Goal: Task Accomplishment & Management: Complete application form

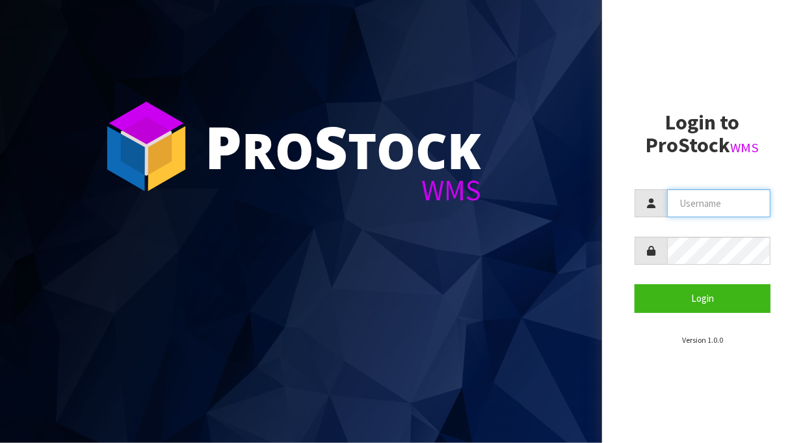
click at [692, 207] on input "text" at bounding box center [718, 203] width 103 height 28
type input "[PERSON_NAME][EMAIL_ADDRESS][DOMAIN_NAME]"
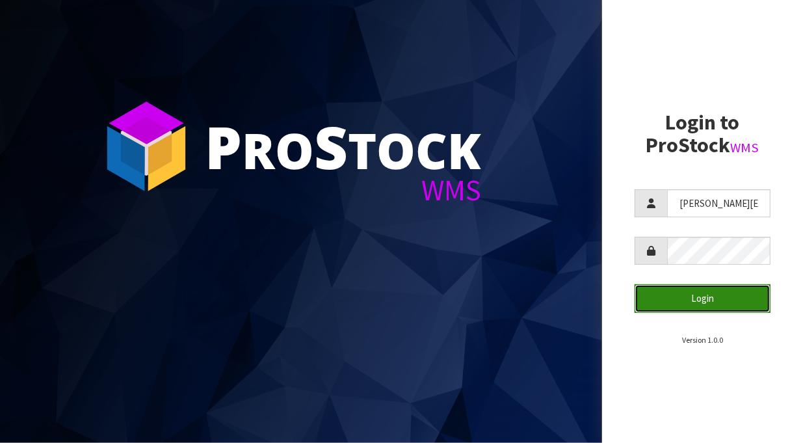
click at [726, 296] on button "Login" at bounding box center [702, 298] width 136 height 28
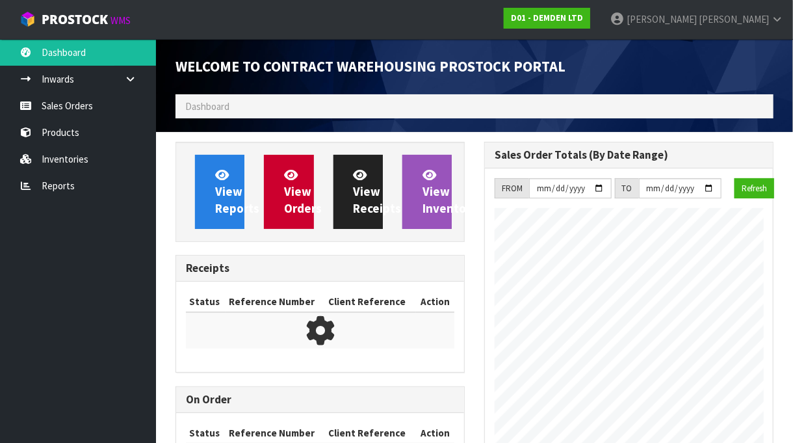
scroll to position [528, 309]
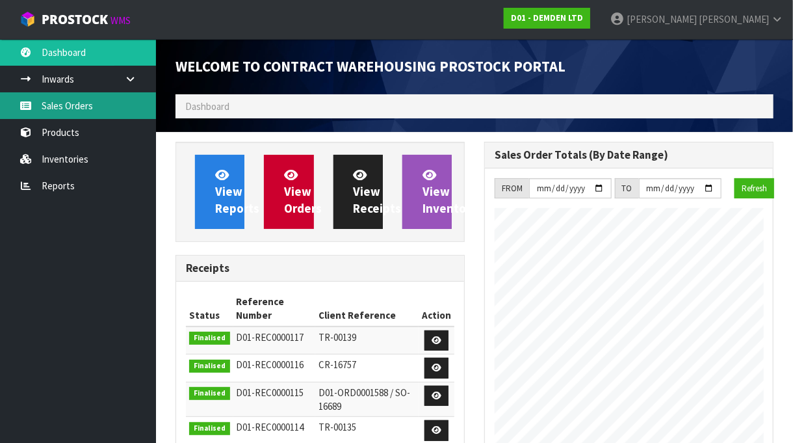
click at [68, 105] on link "Sales Orders" at bounding box center [78, 105] width 156 height 27
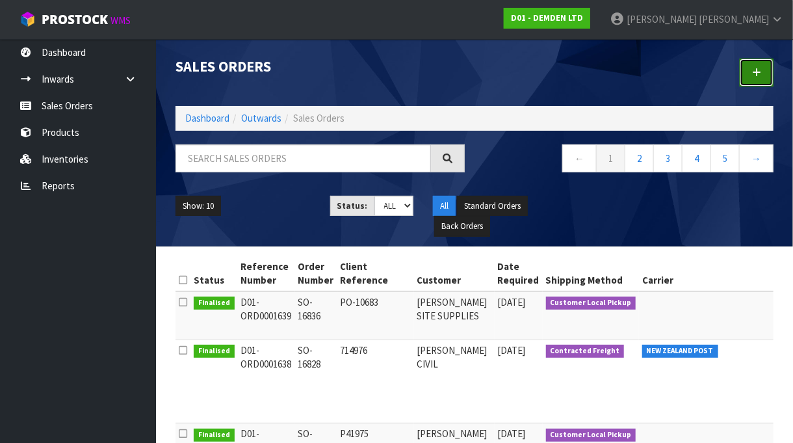
click at [762, 76] on link at bounding box center [757, 73] width 34 height 28
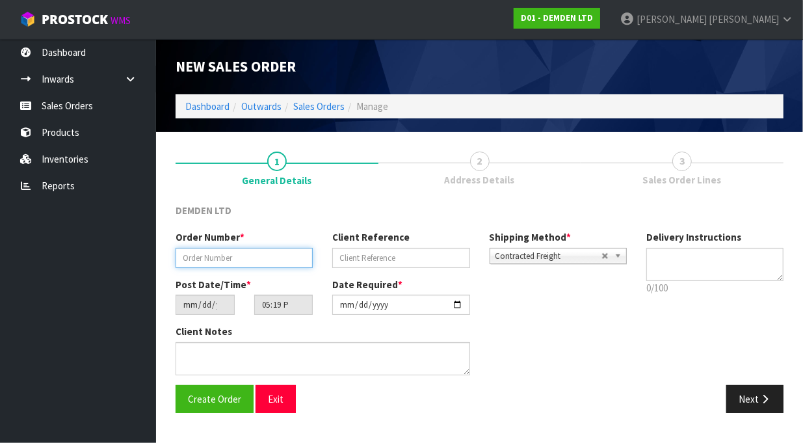
click at [188, 257] on input "text" at bounding box center [244, 258] width 137 height 20
type input "SO-16842"
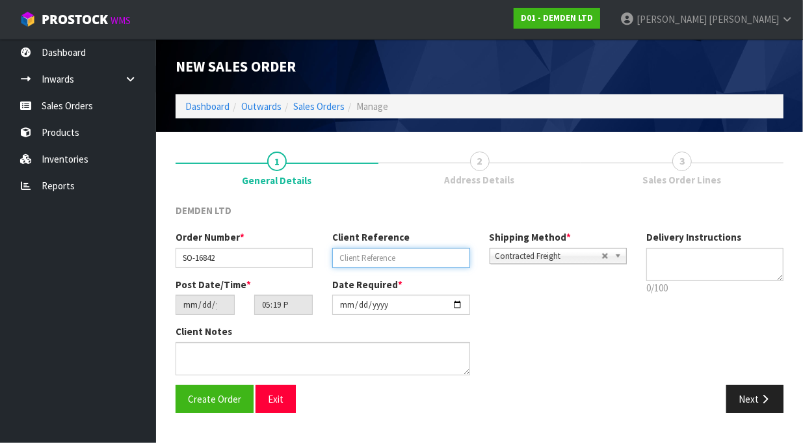
click at [377, 257] on input "text" at bounding box center [400, 258] width 137 height 20
type input "25003486OH"
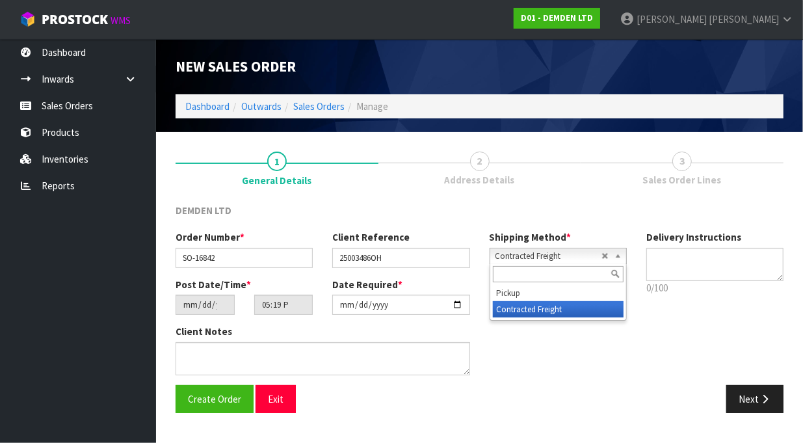
click at [615, 254] on b at bounding box center [620, 255] width 12 height 15
click at [544, 387] on div "Next" at bounding box center [637, 399] width 314 height 28
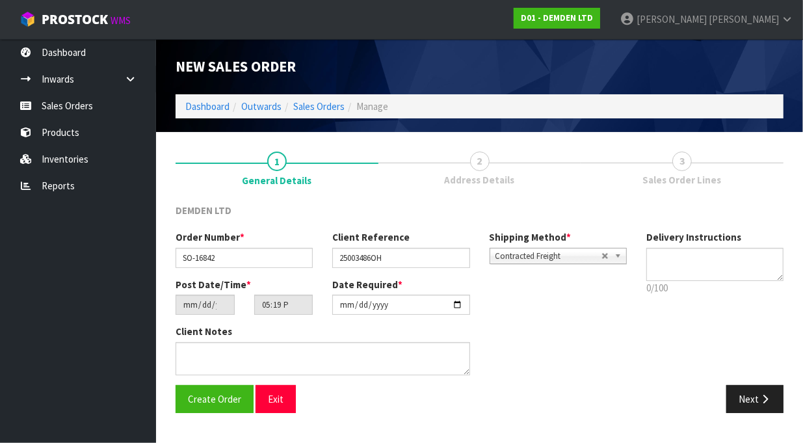
click at [569, 330] on div "Client Notes" at bounding box center [401, 354] width 471 height 60
click at [761, 398] on icon "button" at bounding box center [765, 399] width 12 height 10
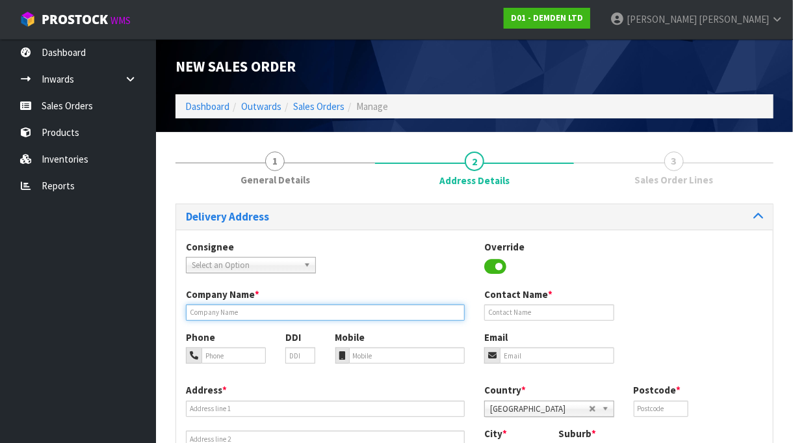
click at [205, 311] on input "text" at bounding box center [325, 312] width 279 height 16
type input "GHELLA ABERGELDIE JV"
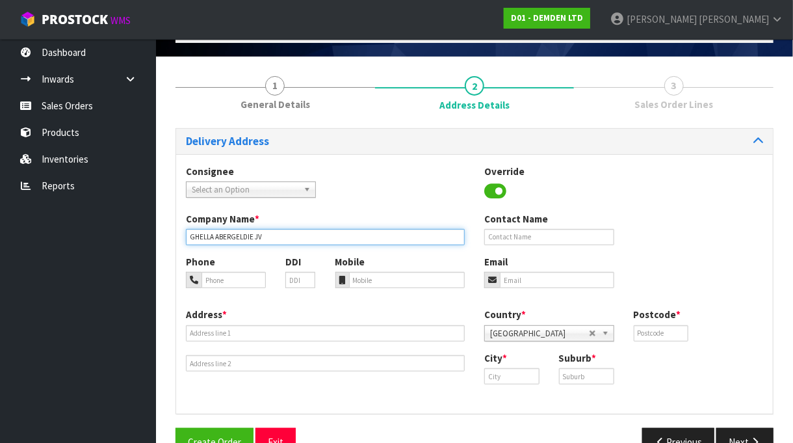
scroll to position [106, 0]
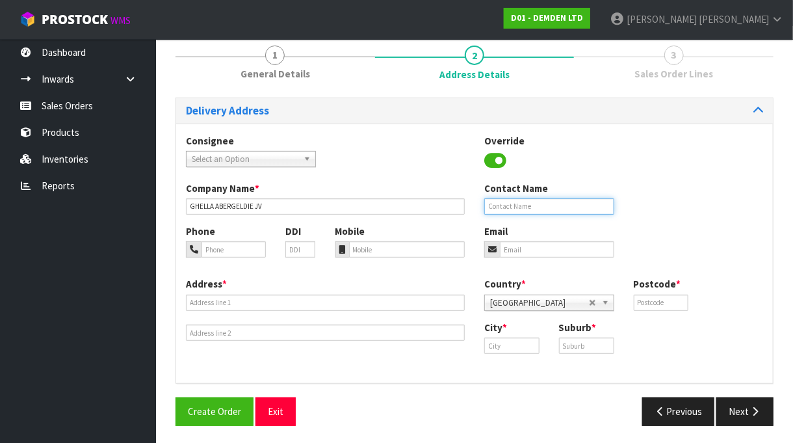
click at [514, 209] on input "text" at bounding box center [549, 206] width 130 height 16
click at [674, 144] on div "Consignee 000001.BAY MECHANICS - BAY MECHANICS 000001A - BRAKE & TRANSMISSION N…" at bounding box center [474, 157] width 597 height 47
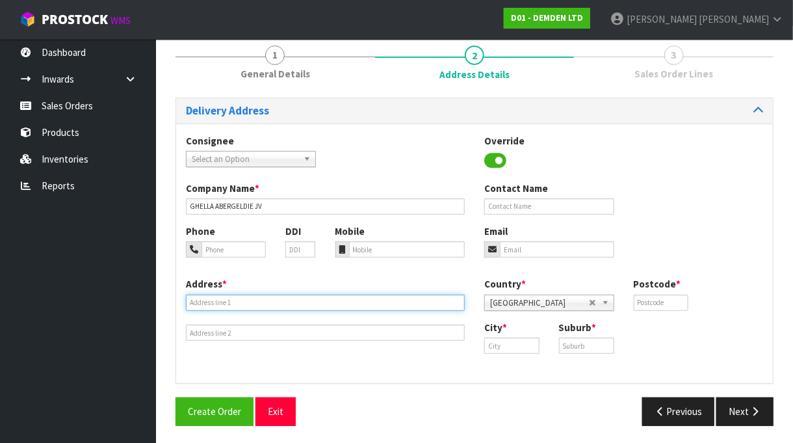
click at [204, 301] on input "text" at bounding box center [325, 302] width 279 height 16
type input "[STREET_ADDRESS]"
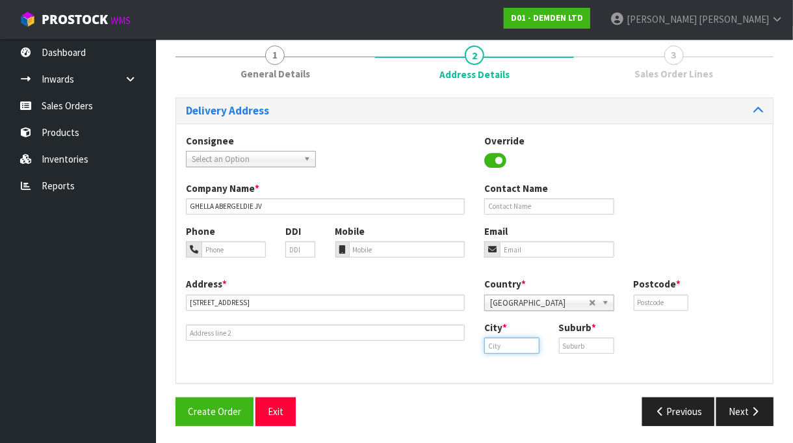
click at [501, 343] on input "text" at bounding box center [511, 345] width 55 height 16
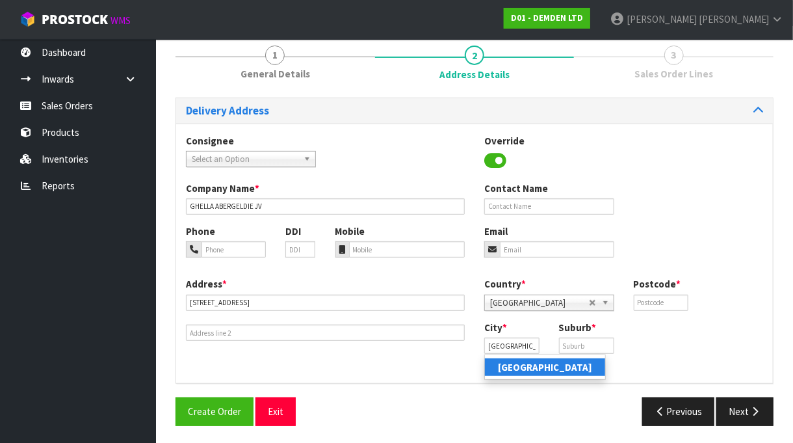
click at [523, 367] on strong "[GEOGRAPHIC_DATA]" at bounding box center [545, 367] width 94 height 12
type input "[GEOGRAPHIC_DATA]"
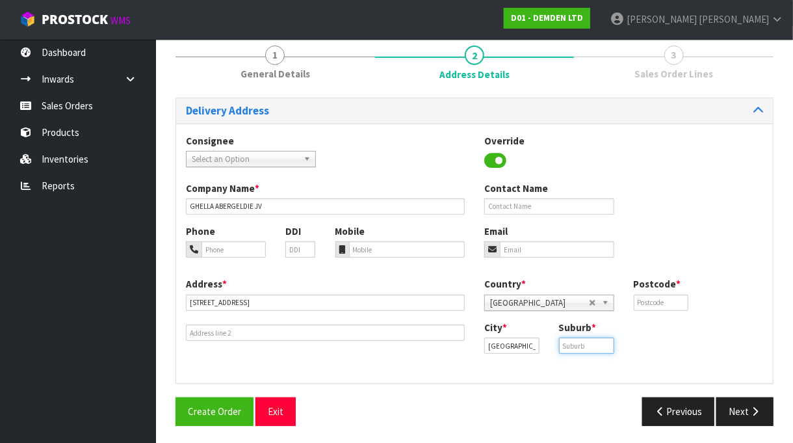
click at [568, 341] on input "text" at bounding box center [586, 345] width 55 height 16
type input "ST LUKES"
click at [653, 300] on input "text" at bounding box center [661, 302] width 55 height 16
type input "1025"
click at [638, 207] on div "Company Name * [PERSON_NAME] JV Contact Name" at bounding box center [474, 202] width 597 height 43
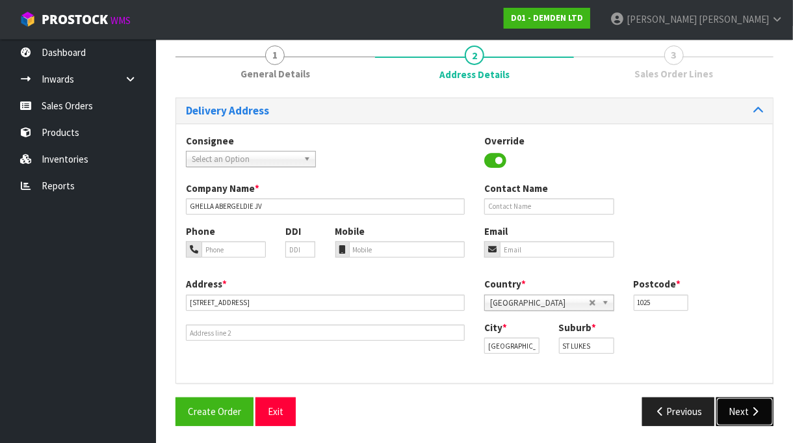
click at [741, 410] on button "Next" at bounding box center [744, 411] width 57 height 28
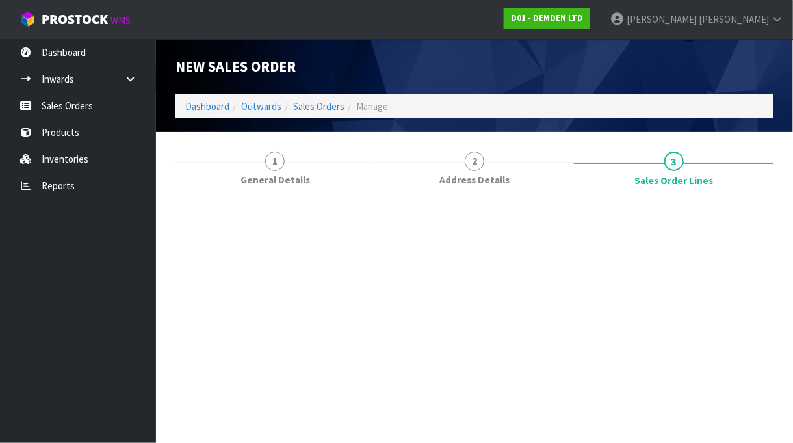
scroll to position [0, 0]
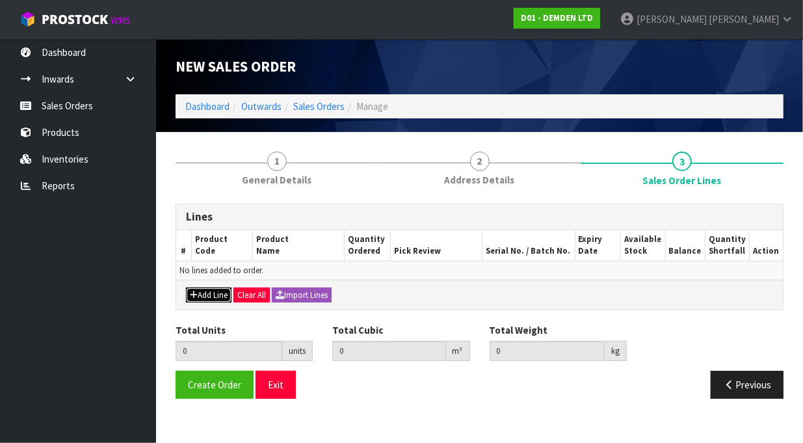
click at [199, 291] on button "Add Line" at bounding box center [209, 295] width 46 height 16
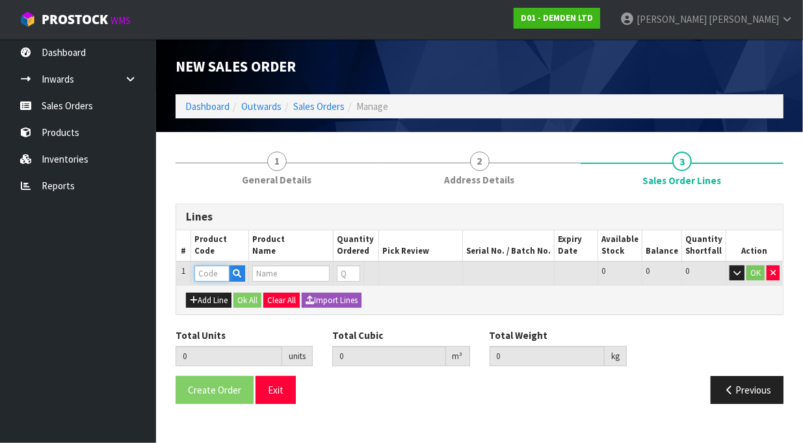
click at [207, 270] on input "text" at bounding box center [211, 273] width 35 height 16
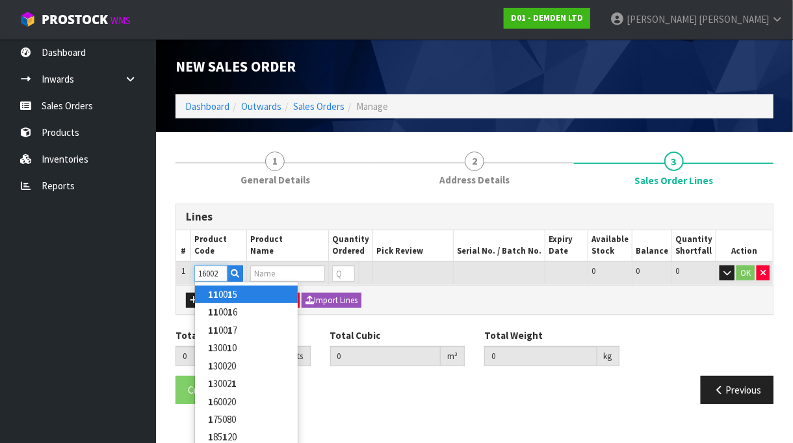
type input "160020"
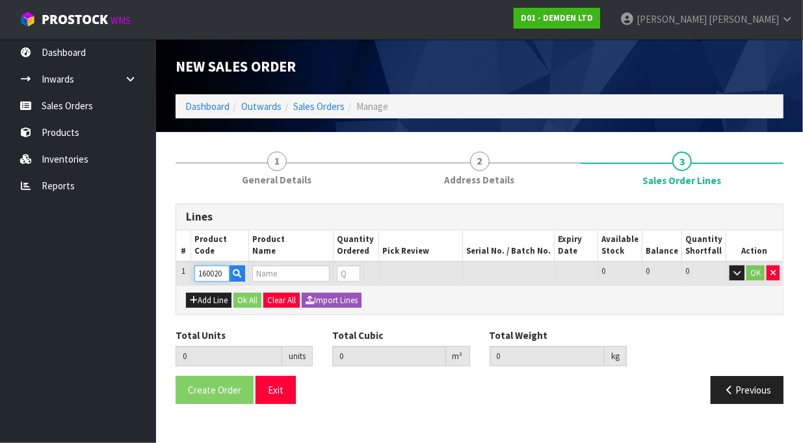
type input "0.000000"
type input "0.000"
type input "XYPEX PATCH N PLUG 20KG"
type input "0"
type input "160020"
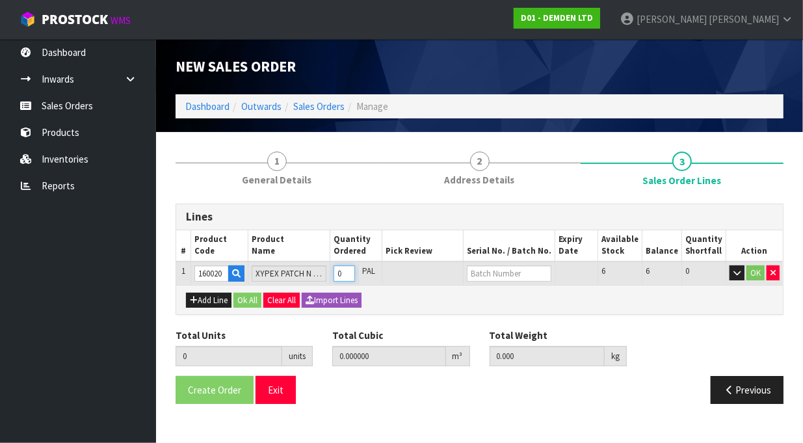
type input "1"
type input "0.0369"
type input "20.8"
type input "1"
click at [354, 270] on input "1" at bounding box center [343, 273] width 21 height 16
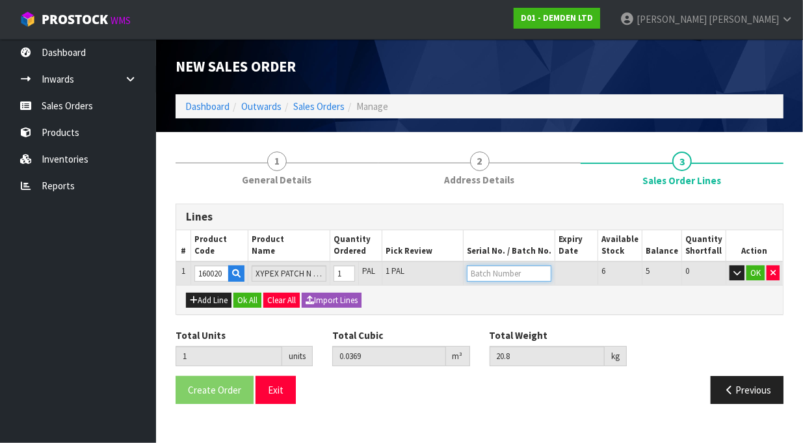
click at [499, 276] on input "text" at bounding box center [509, 273] width 85 height 16
click at [505, 296] on link "12825AL" at bounding box center [531, 294] width 103 height 18
type input "12825AL"
click at [758, 272] on button "OK" at bounding box center [755, 273] width 18 height 16
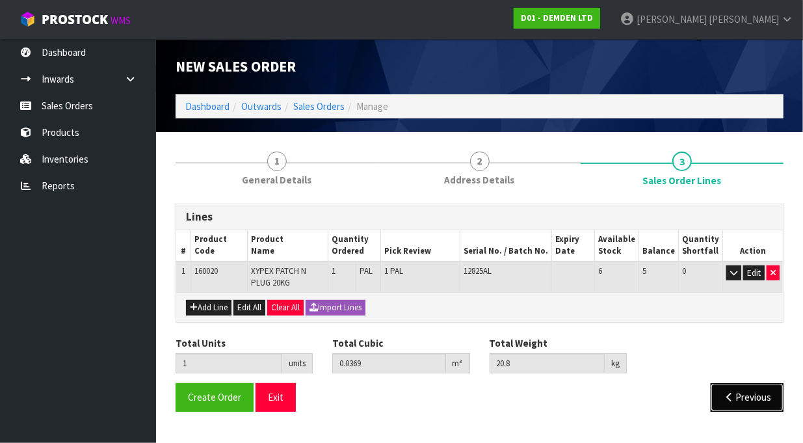
click at [742, 398] on button "Previous" at bounding box center [746, 397] width 73 height 28
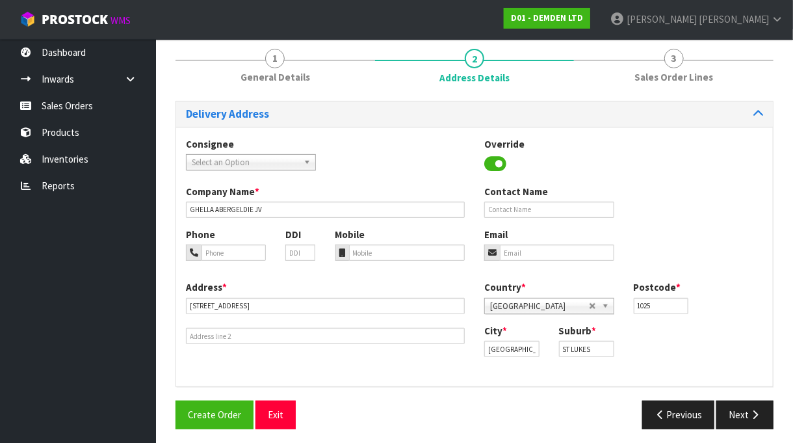
scroll to position [106, 0]
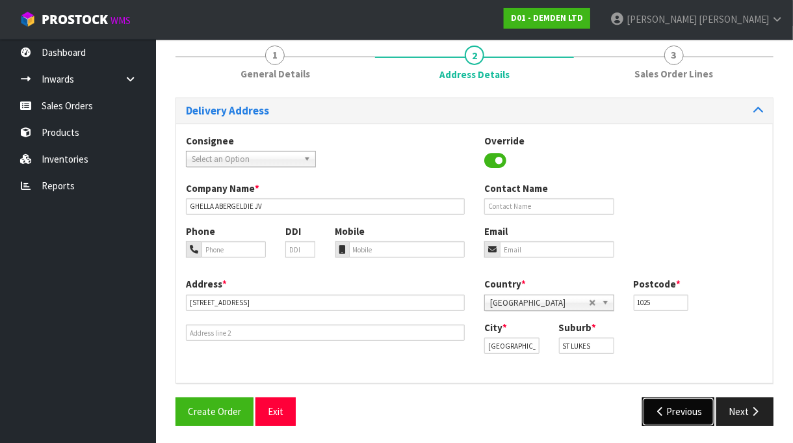
click at [664, 406] on icon "button" at bounding box center [661, 411] width 12 height 10
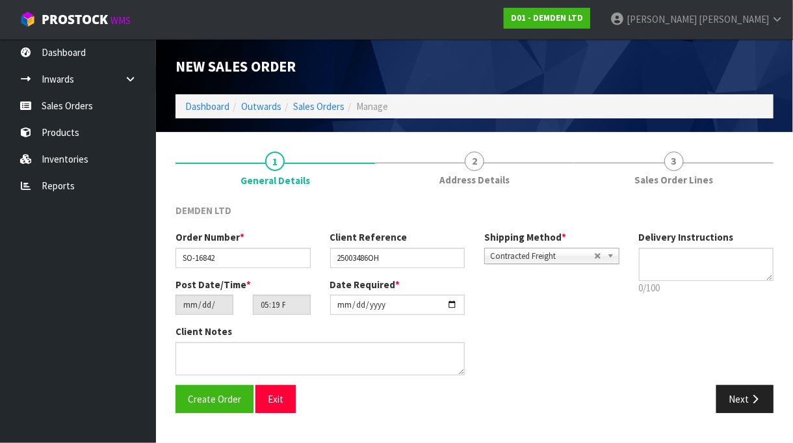
scroll to position [0, 0]
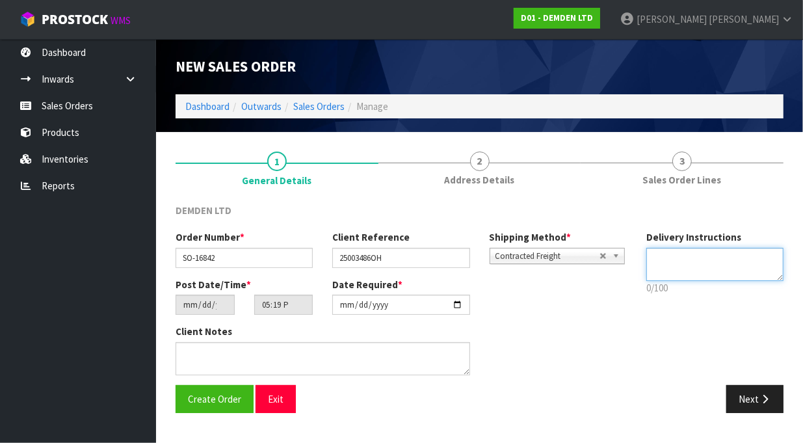
click at [667, 255] on textarea at bounding box center [714, 264] width 137 height 33
type textarea "C"
type textarea "SEND BY COURIER PLEASE"
click at [722, 311] on div "Order Number * SO-16842 Client Reference 25003486OH Shipping Method * Pickup Co…" at bounding box center [479, 307] width 627 height 154
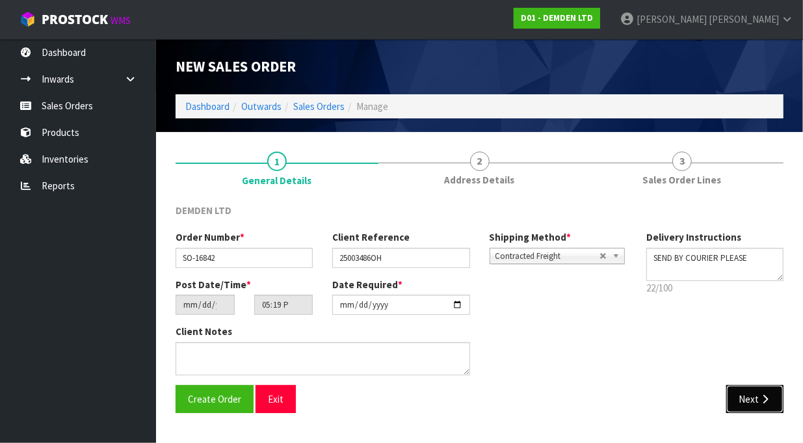
click at [759, 401] on icon "button" at bounding box center [765, 399] width 12 height 10
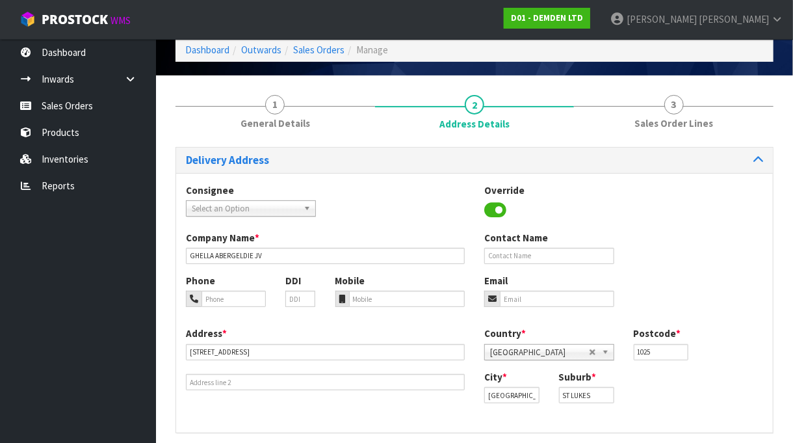
scroll to position [106, 0]
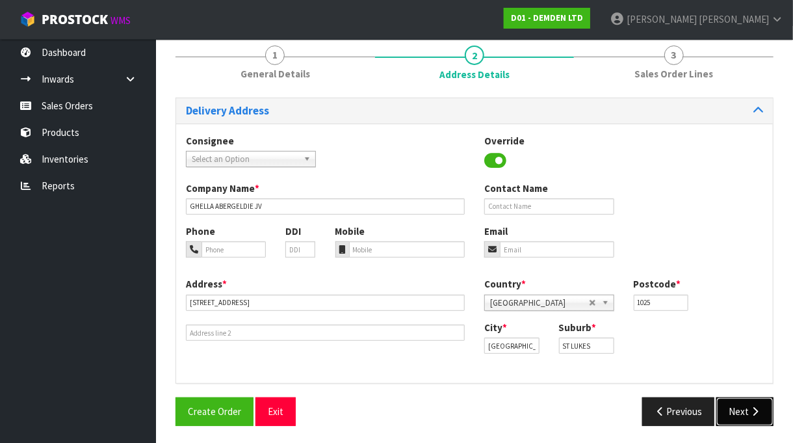
click at [743, 410] on button "Next" at bounding box center [744, 411] width 57 height 28
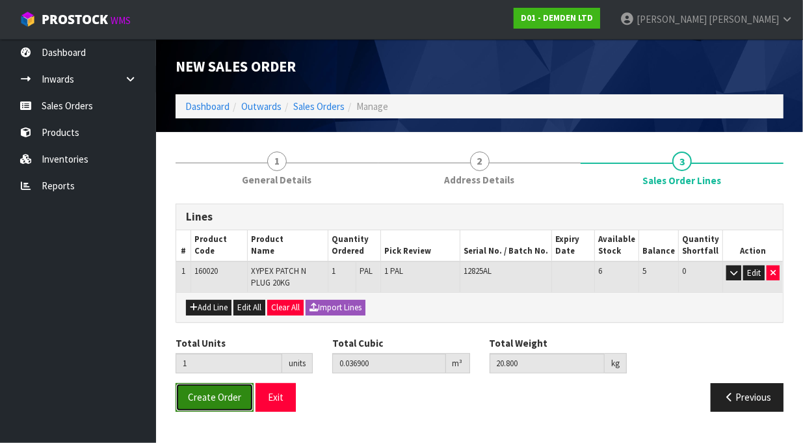
click at [206, 392] on span "Create Order" at bounding box center [214, 397] width 53 height 12
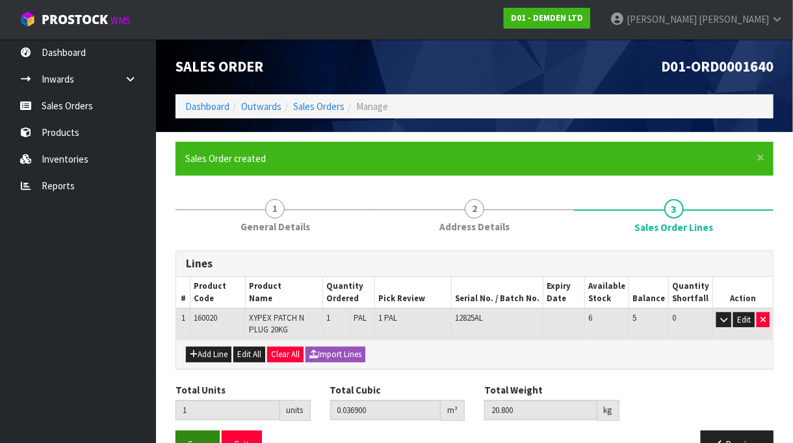
scroll to position [32, 0]
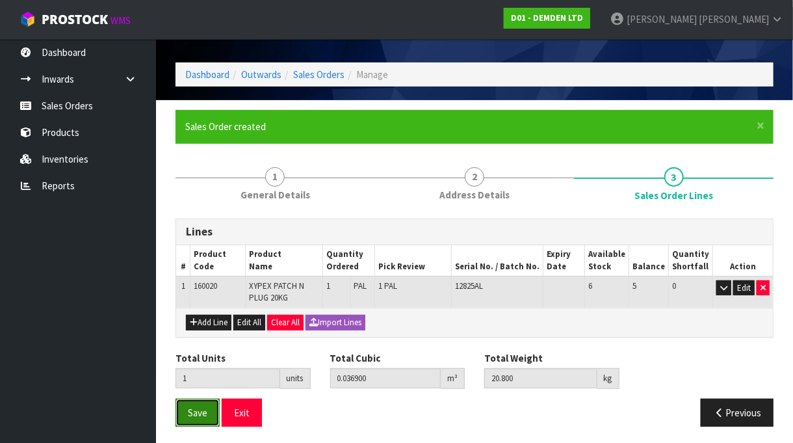
click at [198, 411] on span "Save" at bounding box center [198, 412] width 20 height 12
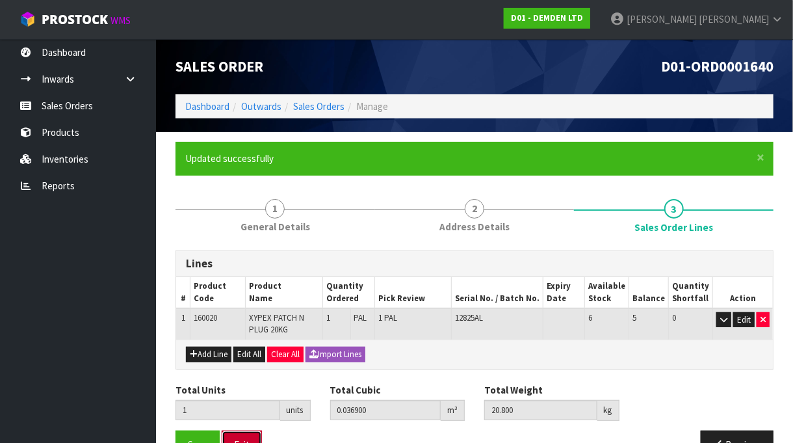
click at [235, 432] on button "Exit" at bounding box center [242, 444] width 40 height 28
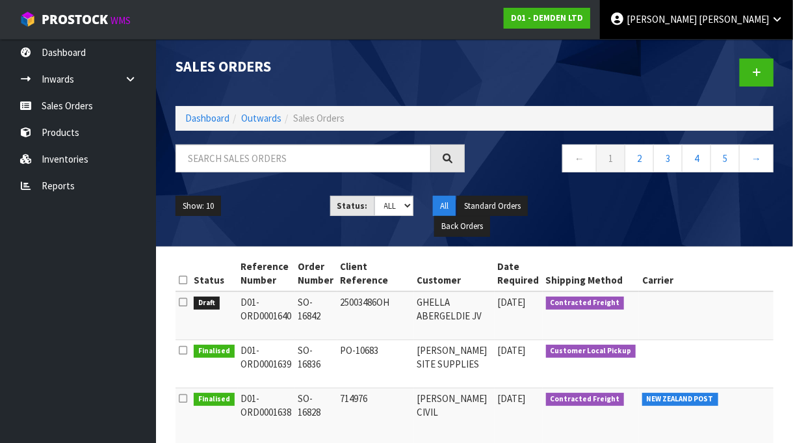
click at [774, 25] on link "[PERSON_NAME]" at bounding box center [696, 19] width 193 height 39
click at [723, 51] on link "Logout" at bounding box center [741, 52] width 103 height 18
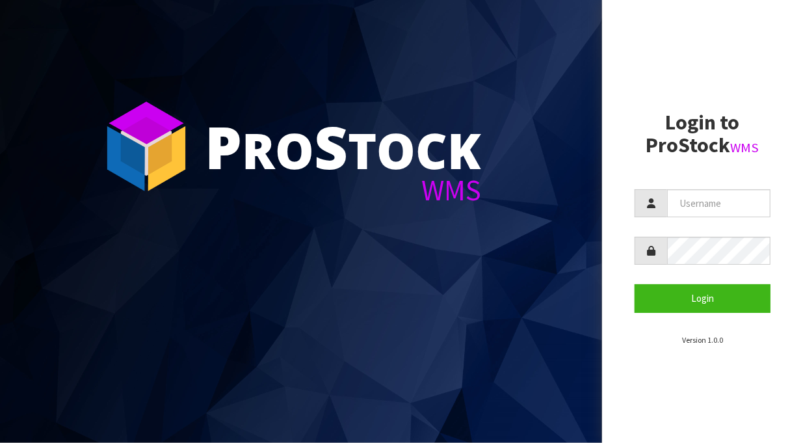
click at [323, 88] on section "P ro S tock WMS" at bounding box center [301, 221] width 602 height 443
click at [287, 29] on section "P ro S tock WMS" at bounding box center [301, 221] width 602 height 443
